Goal: Task Accomplishment & Management: Use online tool/utility

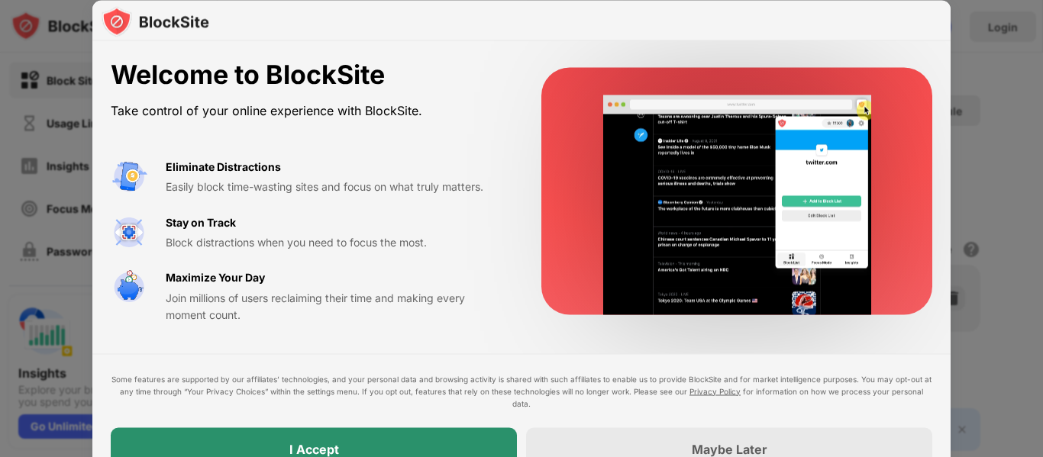
click at [376, 449] on div "I Accept" at bounding box center [314, 449] width 406 height 43
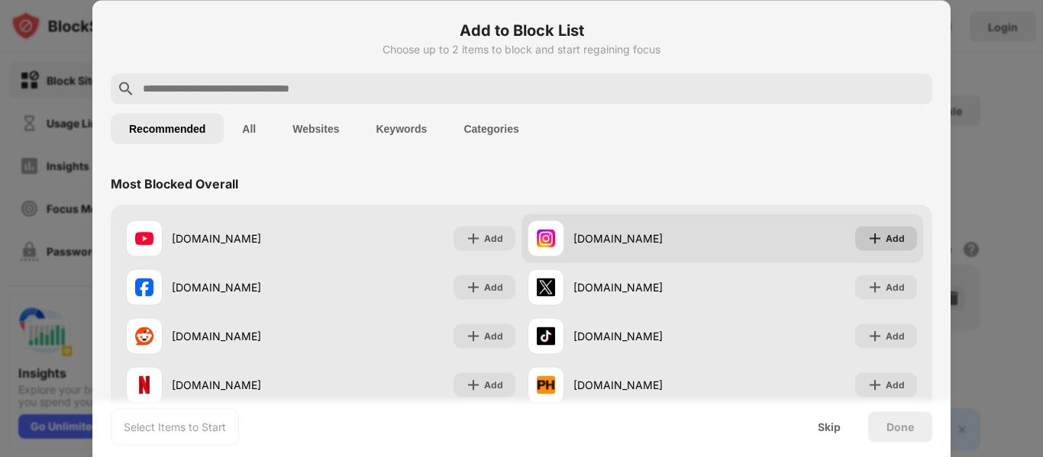
click at [888, 237] on div "Add" at bounding box center [895, 238] width 19 height 15
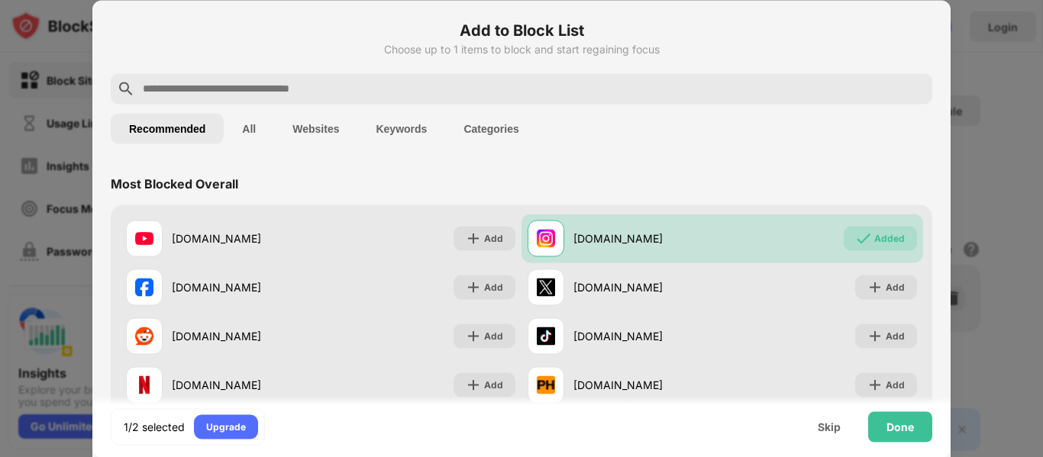
click at [455, 92] on input "text" at bounding box center [533, 88] width 785 height 18
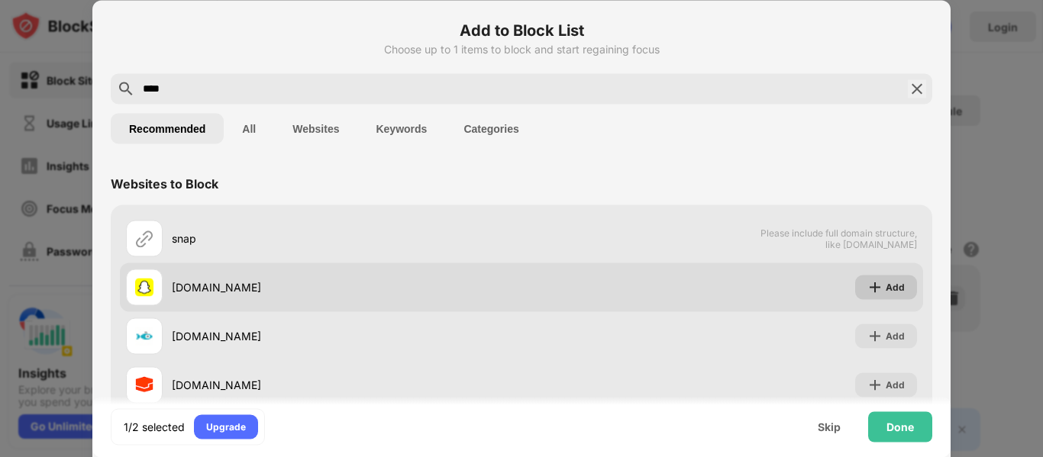
type input "****"
click at [855, 286] on div "Add" at bounding box center [886, 287] width 62 height 24
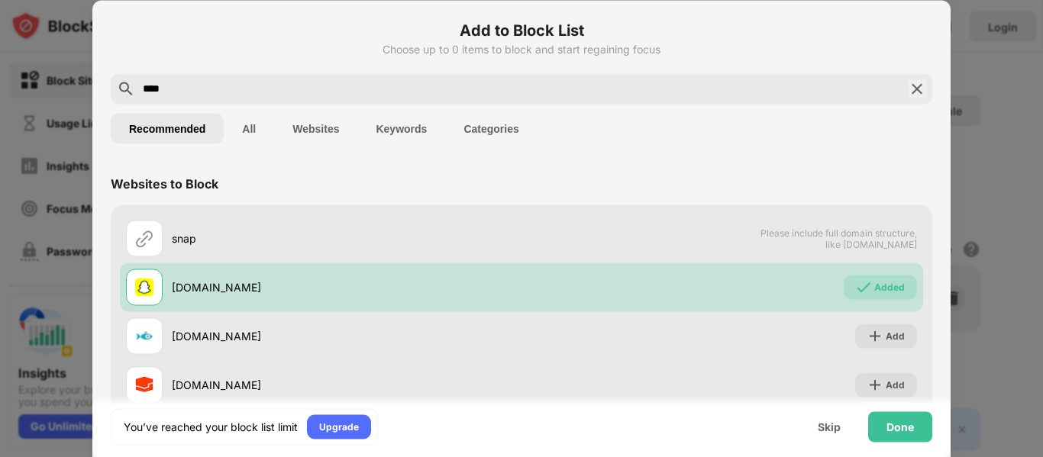
click at [909, 95] on img at bounding box center [917, 88] width 18 height 18
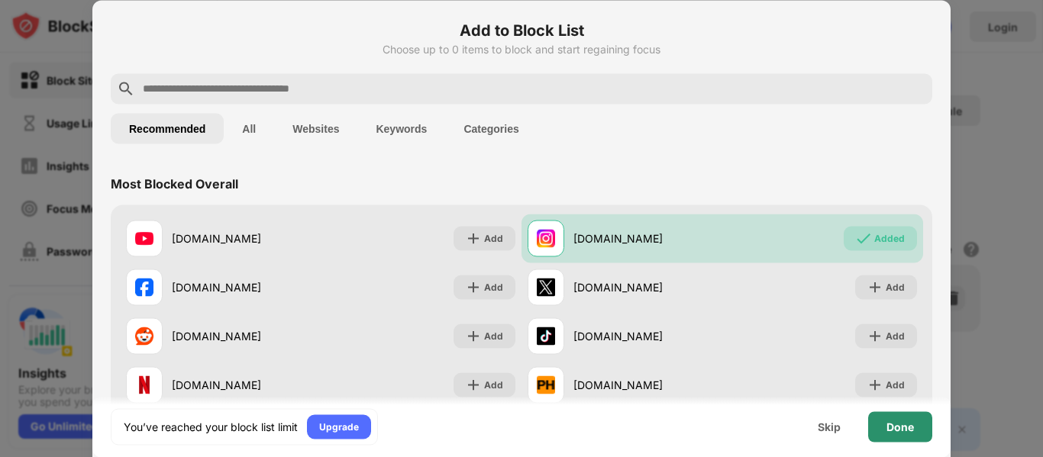
click at [900, 437] on div "Done" at bounding box center [900, 427] width 64 height 31
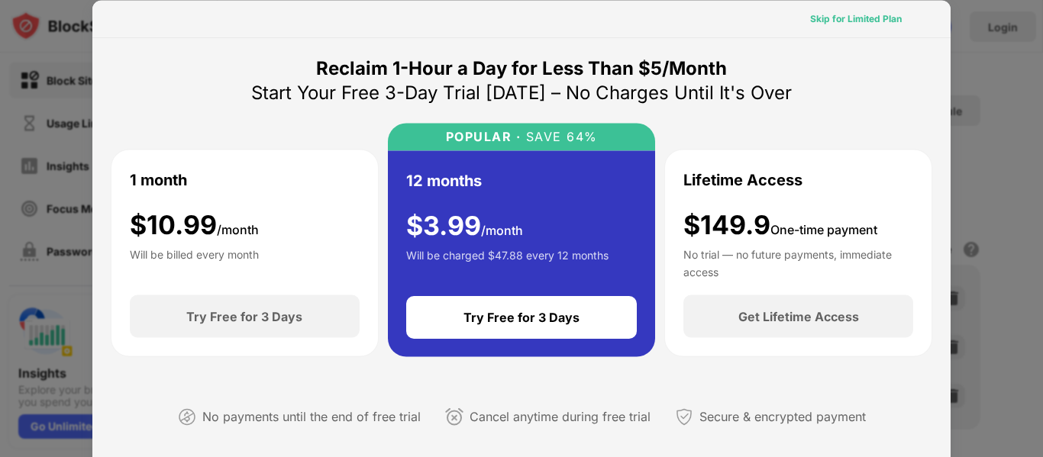
click at [854, 15] on div "Skip for Limited Plan" at bounding box center [856, 18] width 92 height 15
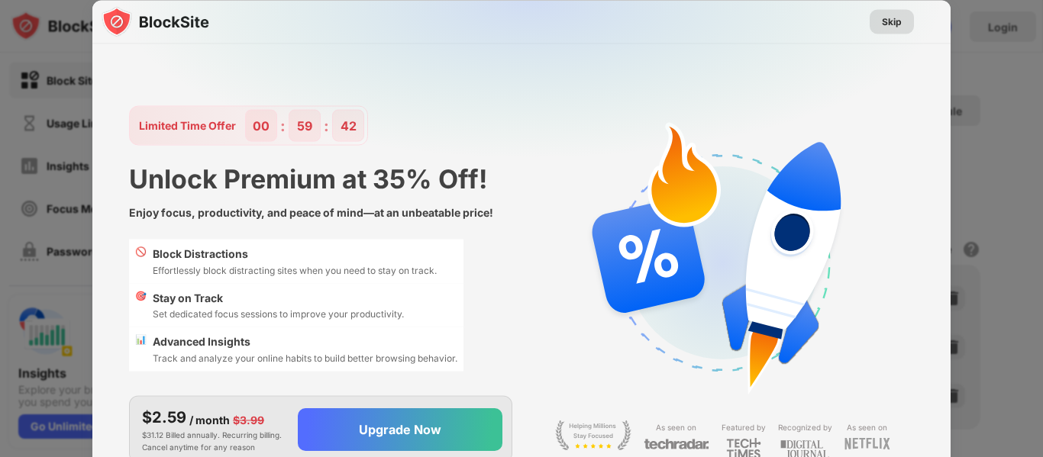
click at [899, 26] on div "Skip" at bounding box center [892, 21] width 20 height 15
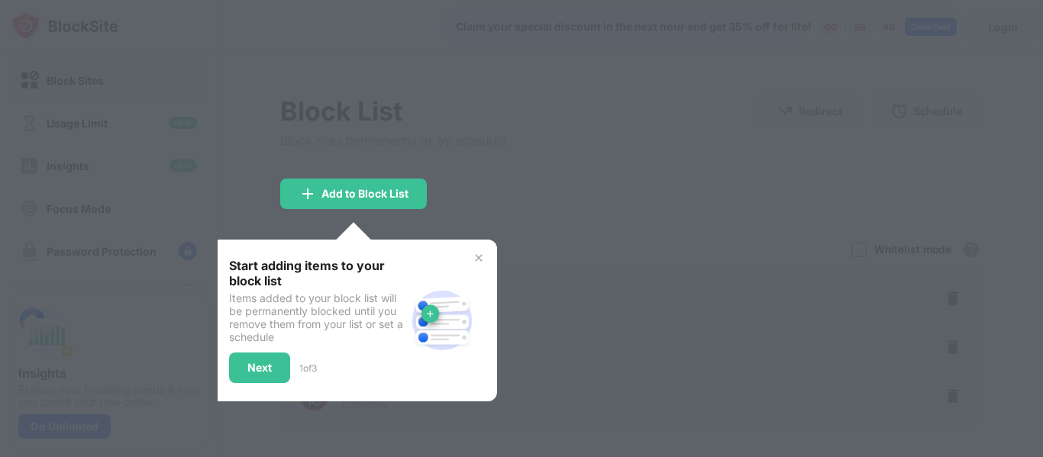
click at [632, 125] on div at bounding box center [521, 228] width 1043 height 457
click at [480, 261] on img at bounding box center [479, 258] width 12 height 12
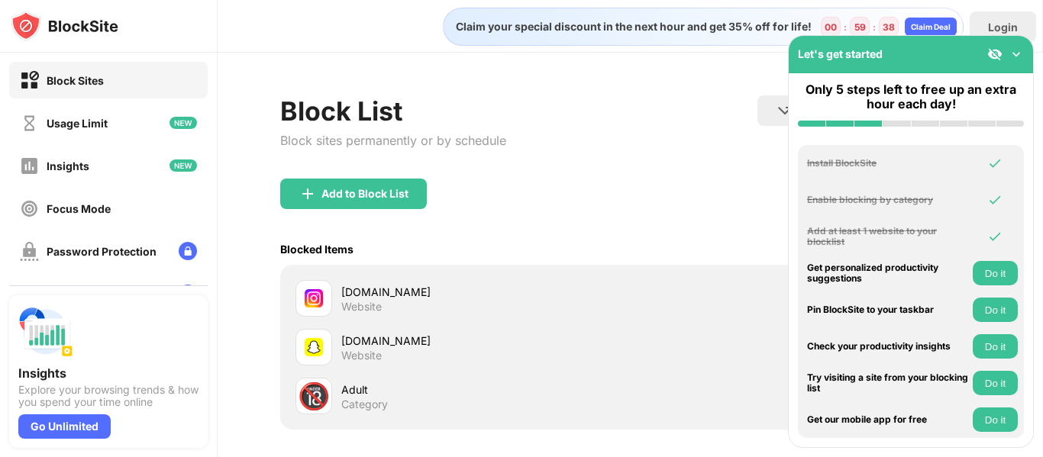
click at [1015, 64] on div "Let's get started" at bounding box center [911, 54] width 244 height 37
click at [1015, 60] on img at bounding box center [1016, 54] width 15 height 15
